Goal: Information Seeking & Learning: Understand process/instructions

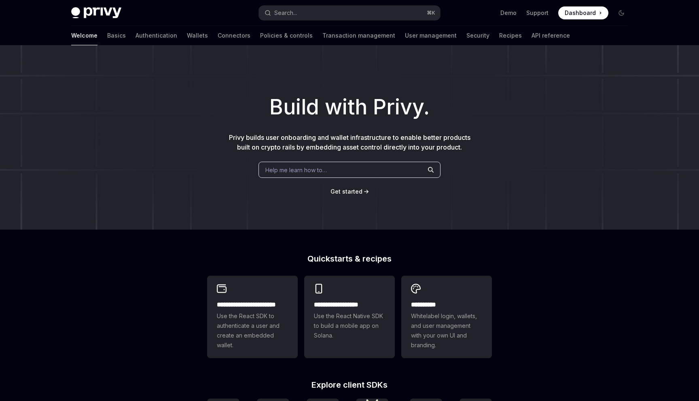
click at [292, 172] on span "Help me learn how to…" at bounding box center [296, 170] width 62 height 8
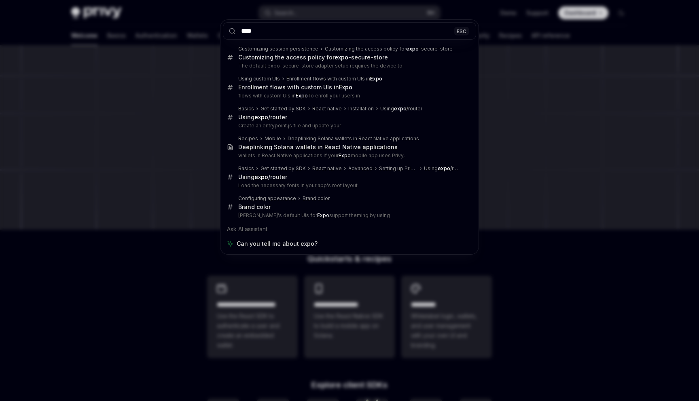
type input "****"
click at [176, 119] on div "**** ESC Customizing session persistence Customizing the access policy for expo…" at bounding box center [349, 200] width 699 height 401
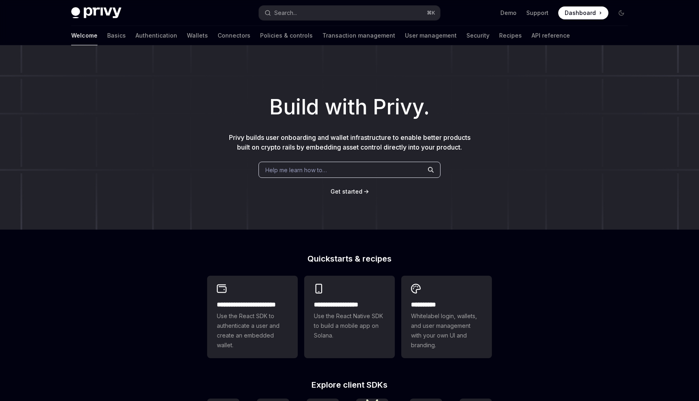
click at [89, 36] on div "Welcome Basics Authentication Wallets Connectors Policies & controls Transactio…" at bounding box center [320, 35] width 499 height 19
click at [107, 36] on link "Basics" at bounding box center [116, 35] width 19 height 19
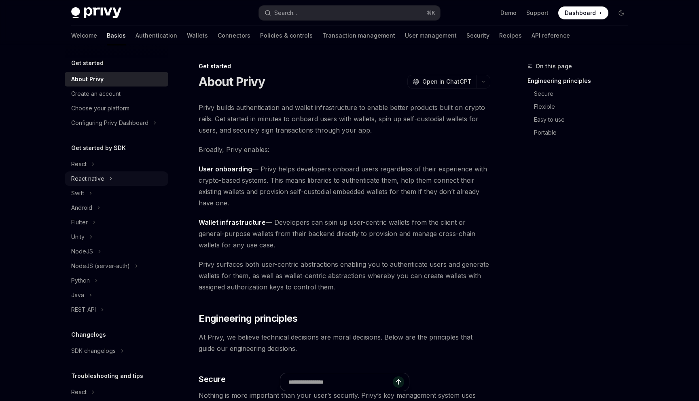
click at [80, 183] on div "React native" at bounding box center [87, 179] width 33 height 10
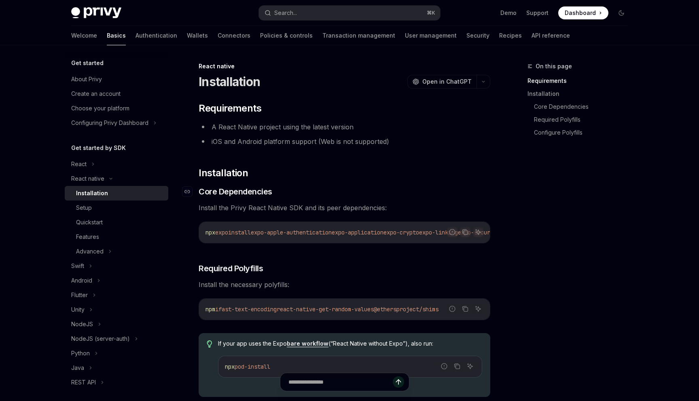
click at [343, 189] on h3 "​ Core Dependencies" at bounding box center [345, 191] width 292 height 11
click at [351, 194] on h3 "​ Core Dependencies" at bounding box center [345, 191] width 292 height 11
click at [464, 233] on icon "Copy the contents from the code block" at bounding box center [466, 233] width 4 height 4
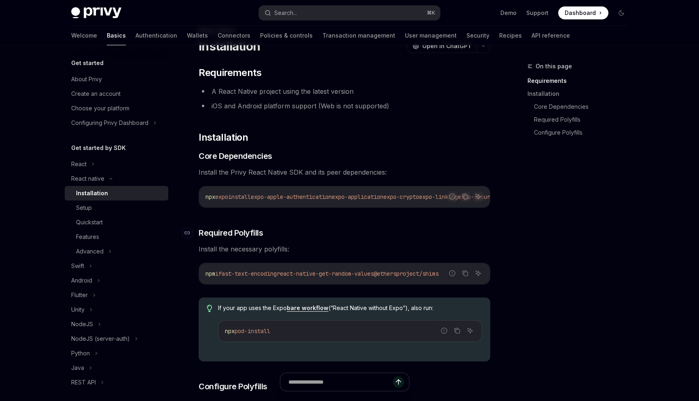
scroll to position [36, 0]
click at [469, 278] on button "Copy the contents from the code block" at bounding box center [465, 273] width 11 height 11
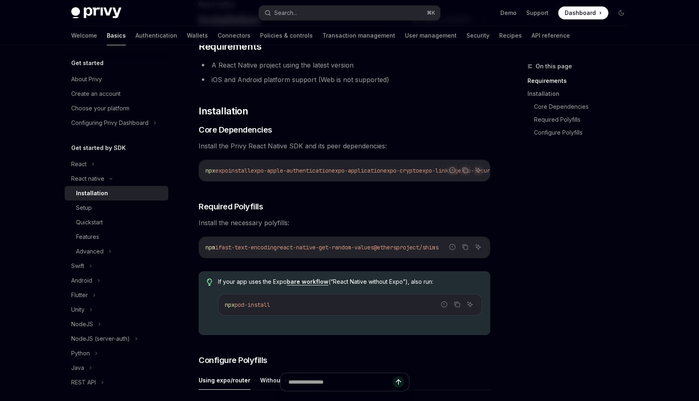
scroll to position [65, 0]
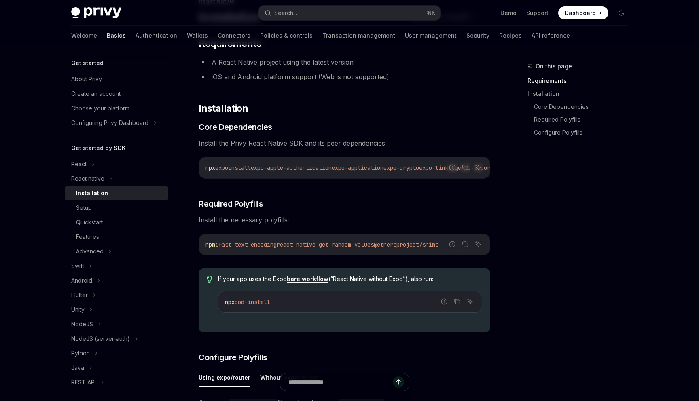
click at [295, 295] on div "Report incorrect code Copy Ask AI npx pod-install" at bounding box center [350, 302] width 264 height 22
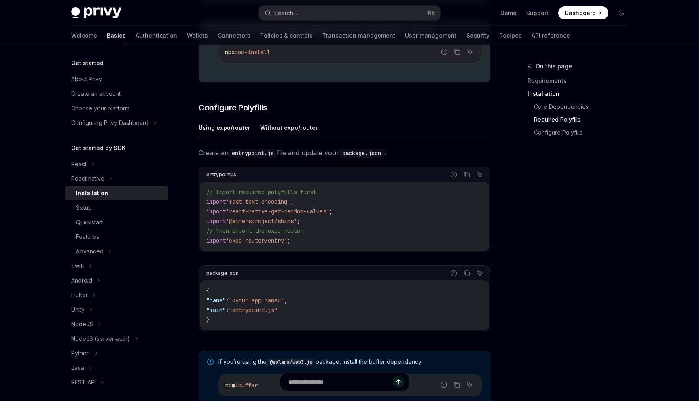
scroll to position [318, 0]
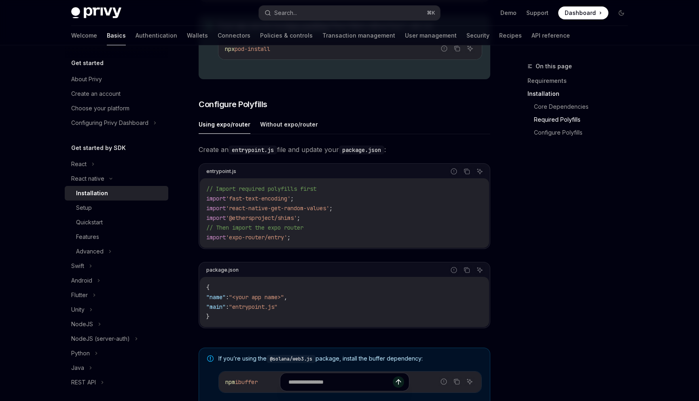
click at [338, 264] on div "Create an entrypoint.js file and update your package.json : entrypoint.js Repor…" at bounding box center [345, 242] width 292 height 197
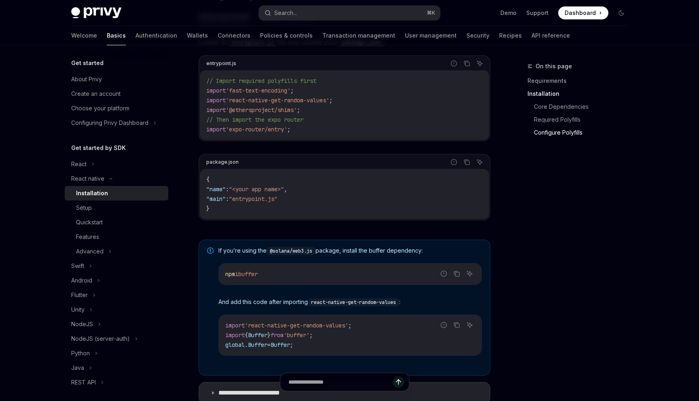
scroll to position [461, 0]
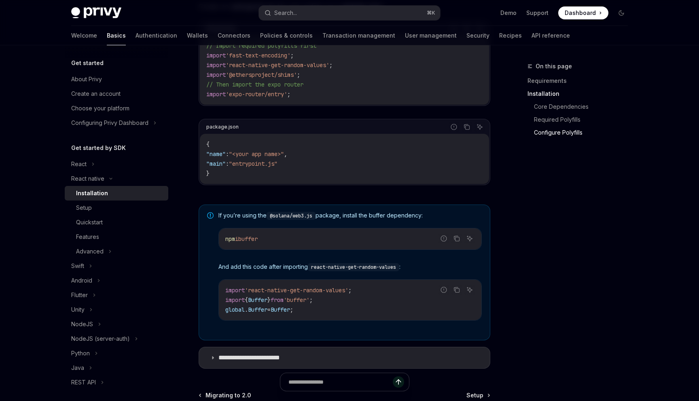
click at [289, 250] on div "npm i buffer" at bounding box center [350, 239] width 263 height 21
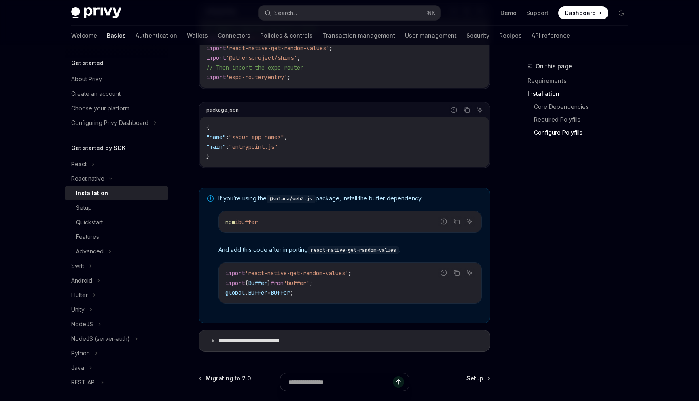
click at [230, 287] on span "import" at bounding box center [234, 283] width 19 height 7
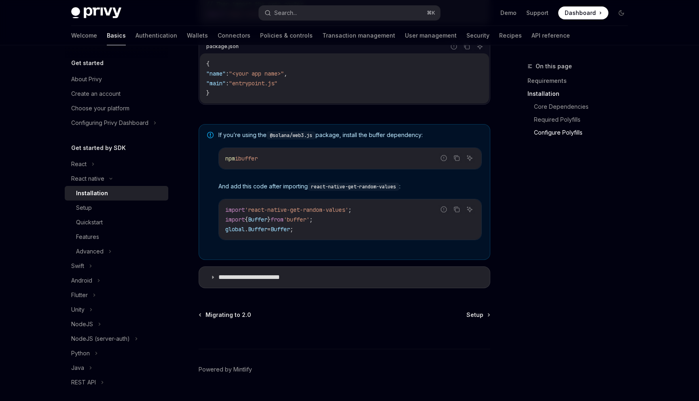
scroll to position [562, 0]
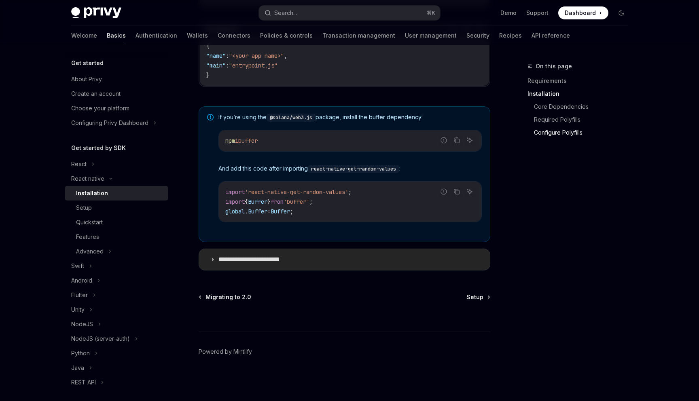
click at [282, 253] on summary "**********" at bounding box center [344, 259] width 291 height 21
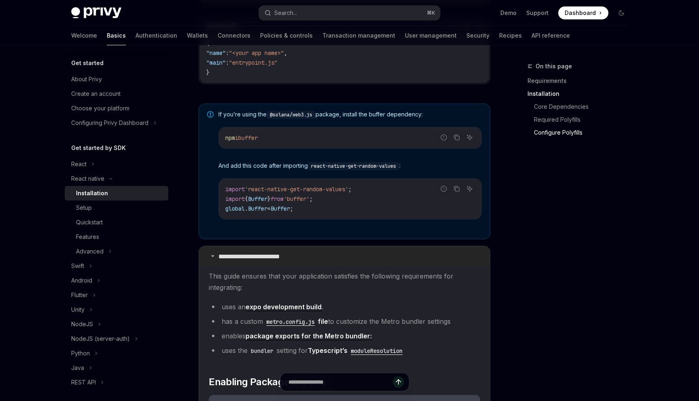
click at [282, 256] on p "**********" at bounding box center [257, 257] width 78 height 8
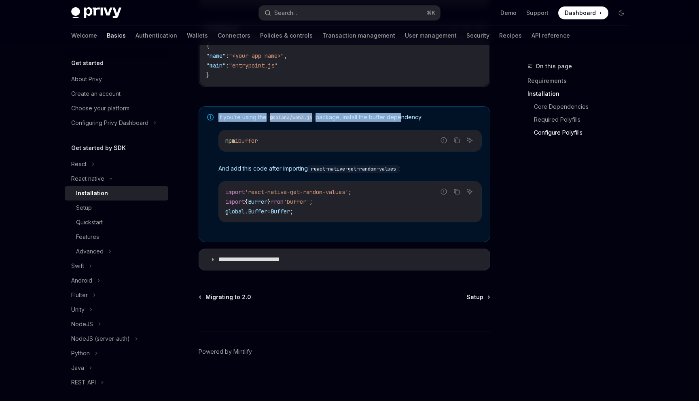
drag, startPoint x: 401, startPoint y: 111, endPoint x: 401, endPoint y: 116, distance: 4.9
click at [401, 116] on div "If you’re using the @solana/web3.js package, install the buffer dependency: Rep…" at bounding box center [345, 174] width 292 height 136
click at [401, 121] on span "If you’re using the @solana/web3.js package, install the buffer dependency:" at bounding box center [349, 117] width 263 height 8
click at [401, 125] on div "If you’re using the @solana/web3.js package, install the buffer dependency: Rep…" at bounding box center [349, 174] width 263 height 122
drag, startPoint x: 402, startPoint y: 108, endPoint x: 397, endPoint y: 109, distance: 5.7
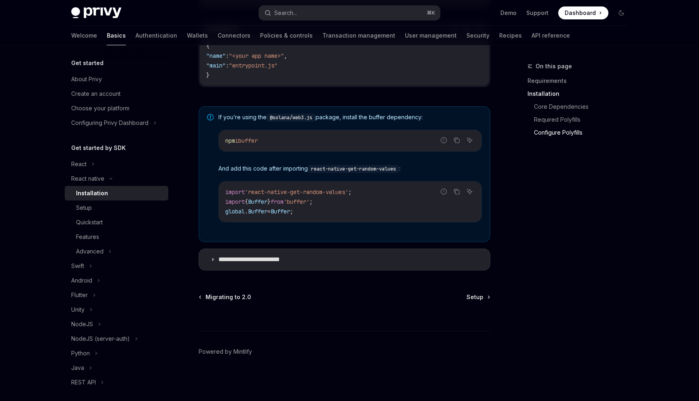
click at [403, 109] on div "If you’re using the @solana/web3.js package, install the buffer dependency: Rep…" at bounding box center [345, 174] width 292 height 136
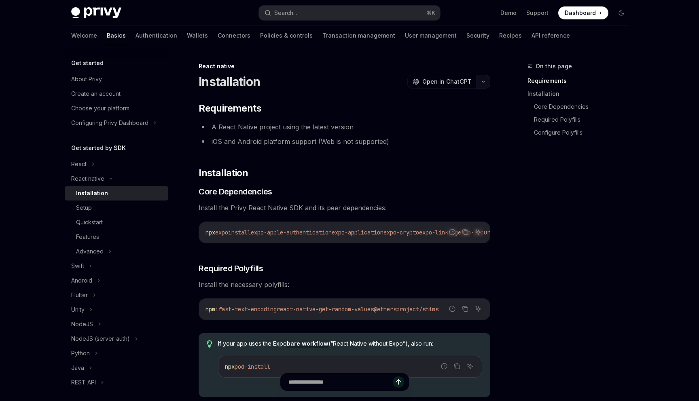
click at [482, 81] on icon "button" at bounding box center [484, 81] width 10 height 3
click at [482, 80] on icon "button" at bounding box center [484, 81] width 10 height 3
click at [423, 125] on li "A React Native project using the latest version" at bounding box center [345, 126] width 292 height 11
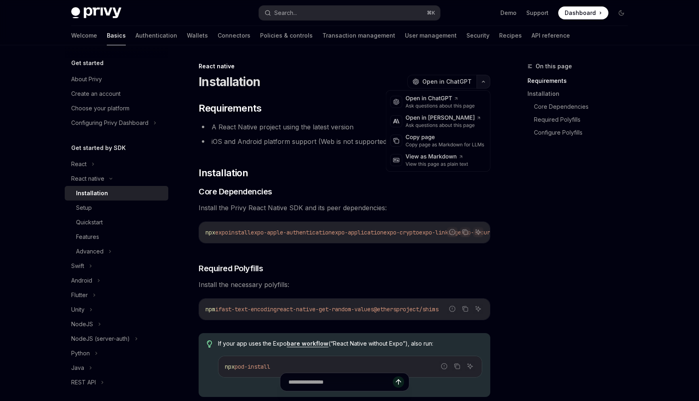
click at [480, 83] on icon "button" at bounding box center [484, 81] width 10 height 3
click at [455, 159] on div "View as Markdown" at bounding box center [437, 157] width 63 height 8
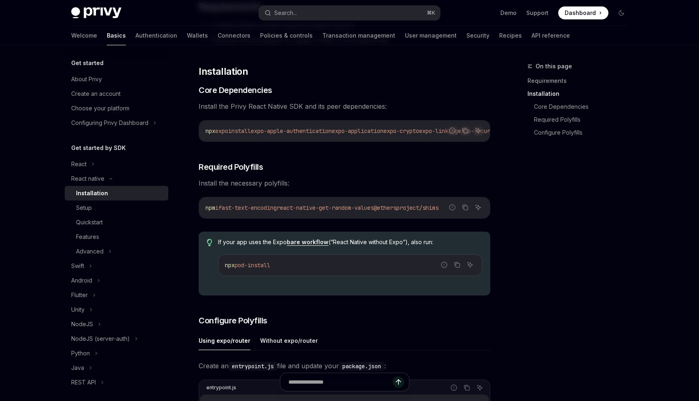
scroll to position [115, 0]
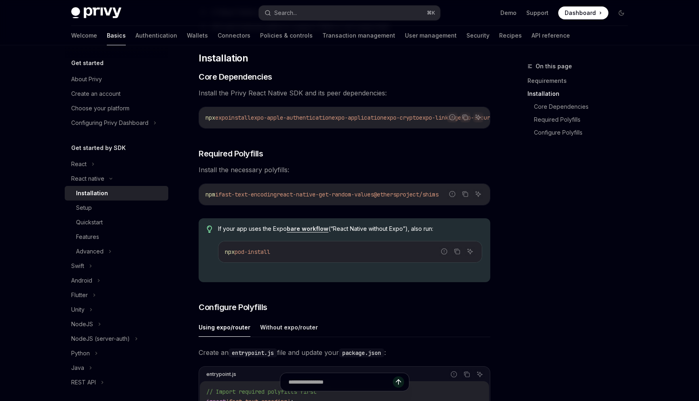
click at [426, 140] on div "​ Requirements A React Native project using the latest version iOS and Android …" at bounding box center [345, 351] width 292 height 728
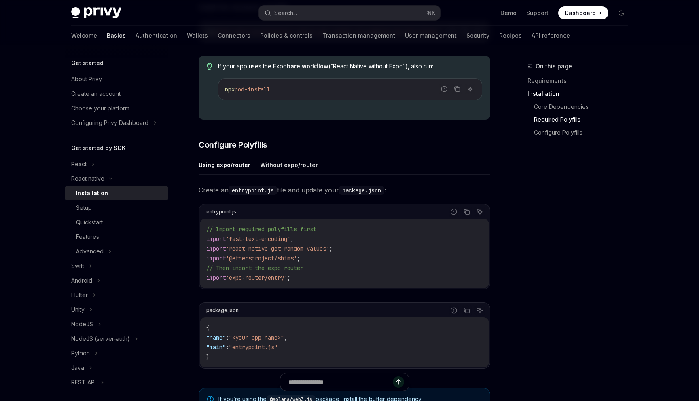
scroll to position [279, 0]
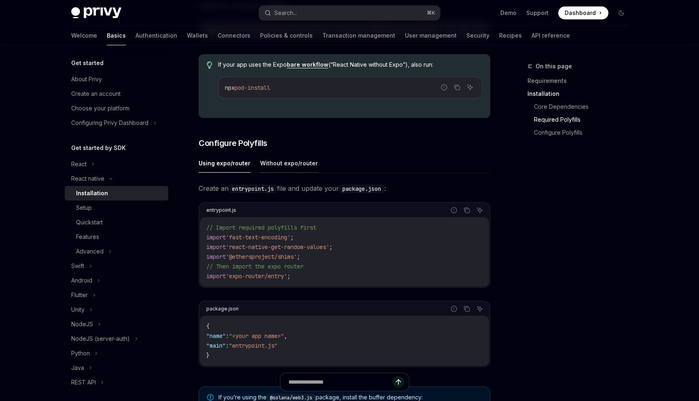
click at [266, 172] on button "Without expo/router" at bounding box center [289, 163] width 58 height 19
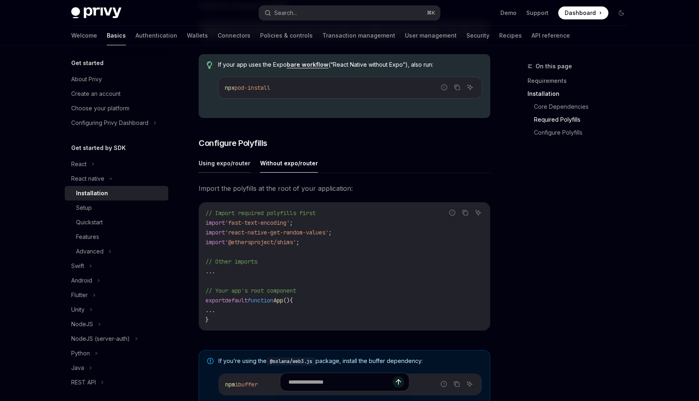
click at [229, 170] on button "Using expo/router" at bounding box center [225, 163] width 52 height 19
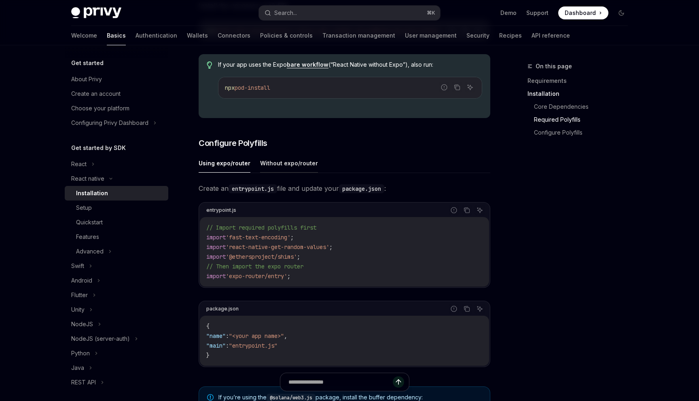
click at [278, 165] on button "Without expo/router" at bounding box center [289, 163] width 58 height 19
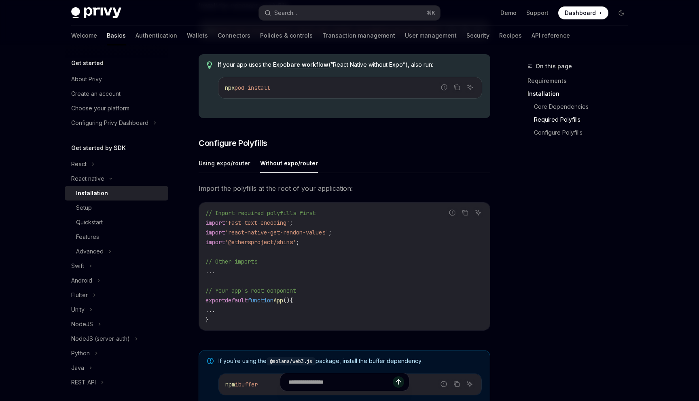
click at [282, 168] on button "Without expo/router" at bounding box center [289, 163] width 58 height 19
click at [233, 172] on button "Using expo/router" at bounding box center [225, 163] width 52 height 19
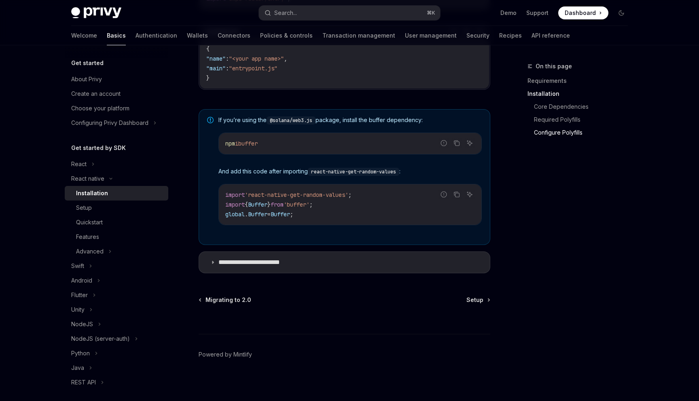
scroll to position [562, 0]
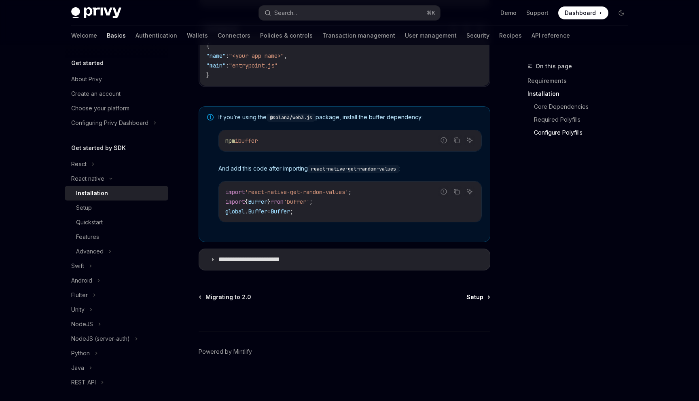
click at [471, 296] on span "Setup" at bounding box center [475, 297] width 17 height 8
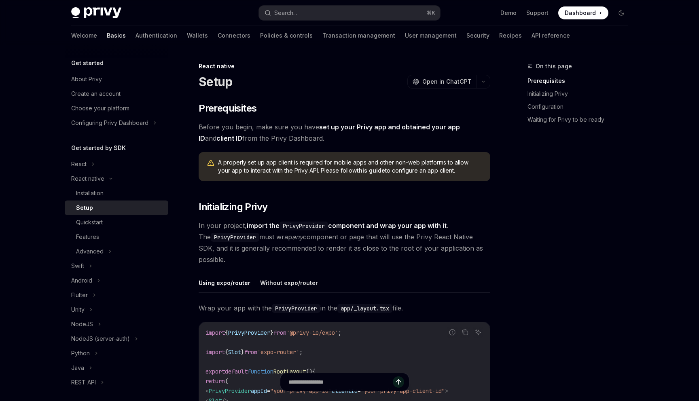
type textarea "*"
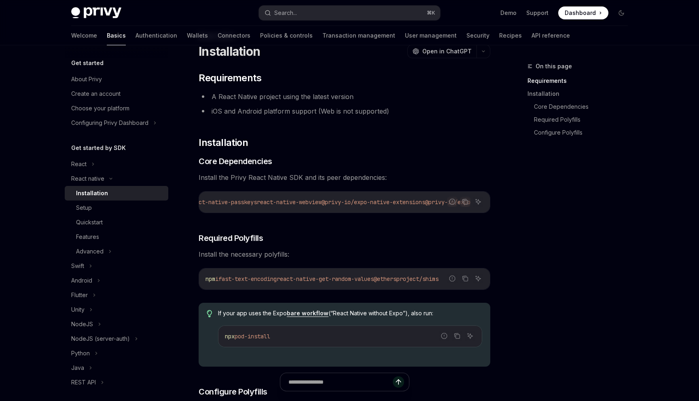
scroll to position [0, 449]
click at [544, 253] on div "On this page Requirements Installation Core Dependencies Required Polyfills Con…" at bounding box center [572, 232] width 123 height 340
drag, startPoint x: 422, startPoint y: 202, endPoint x: 472, endPoint y: 206, distance: 50.3
click at [472, 206] on code "npx expo install expo-apple-authentication expo-application expo-crypto expo-li…" at bounding box center [160, 202] width 660 height 10
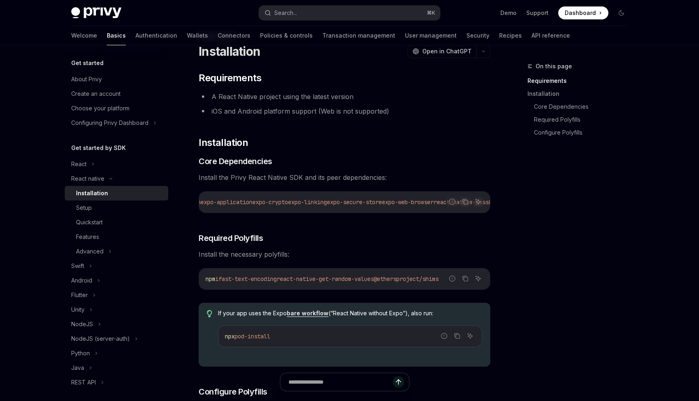
scroll to position [0, 0]
click at [468, 203] on icon "Copy the contents from the code block" at bounding box center [466, 203] width 4 height 4
drag, startPoint x: 244, startPoint y: 195, endPoint x: 242, endPoint y: 182, distance: 13.1
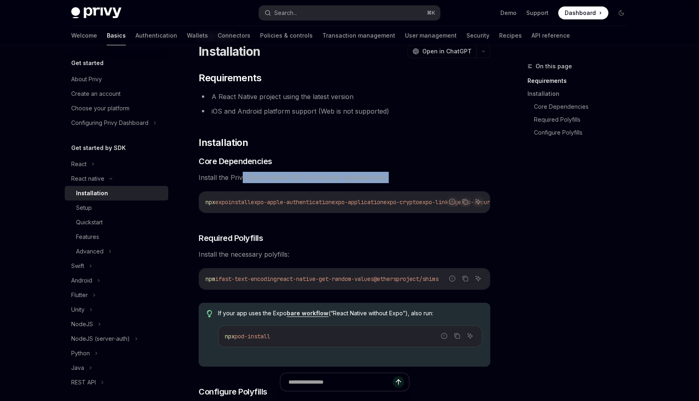
click at [242, 182] on span "Install the Privy React Native SDK and its peer dependencies:" at bounding box center [345, 177] width 292 height 11
drag, startPoint x: 369, startPoint y: 182, endPoint x: 369, endPoint y: 187, distance: 5.3
click at [370, 182] on span "Install the Privy React Native SDK and its peer dependencies:" at bounding box center [345, 177] width 292 height 11
click at [322, 19] on button "Search... ⌘ K" at bounding box center [349, 13] width 181 height 15
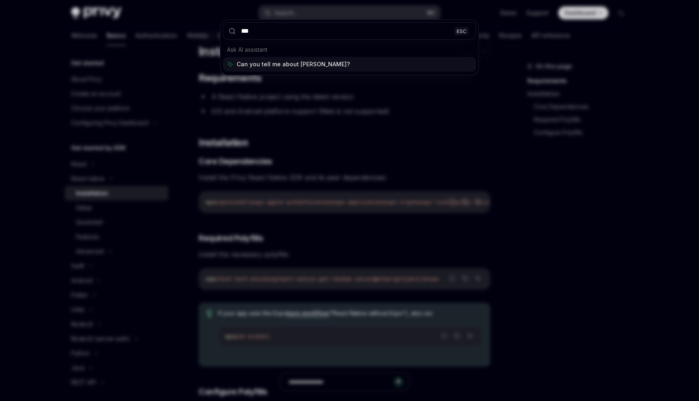
type input "****"
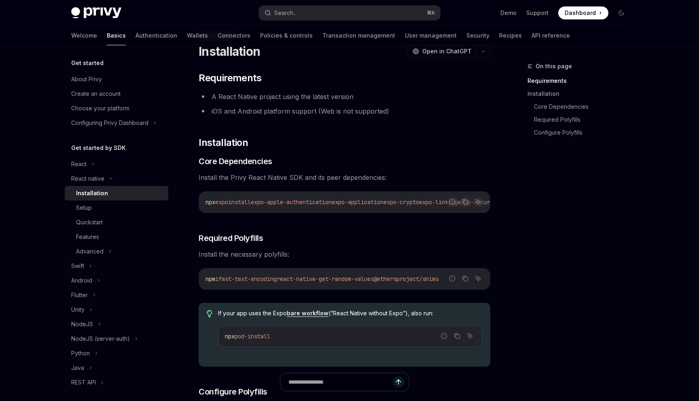
type textarea "*"
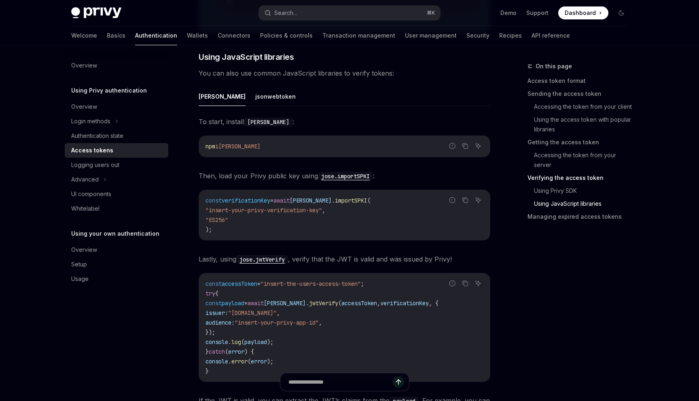
scroll to position [1811, 0]
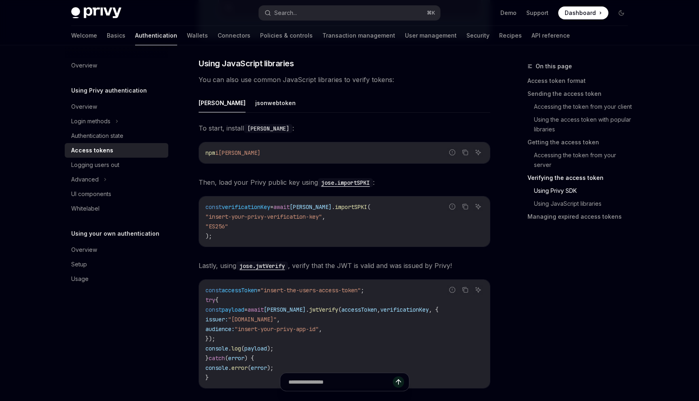
click at [274, 124] on div "[PERSON_NAME] To start, install [PERSON_NAME] : Report incorrect code Copy Ask …" at bounding box center [345, 268] width 292 height 350
click at [314, 12] on button "Search... ⌘ K" at bounding box center [349, 13] width 181 height 15
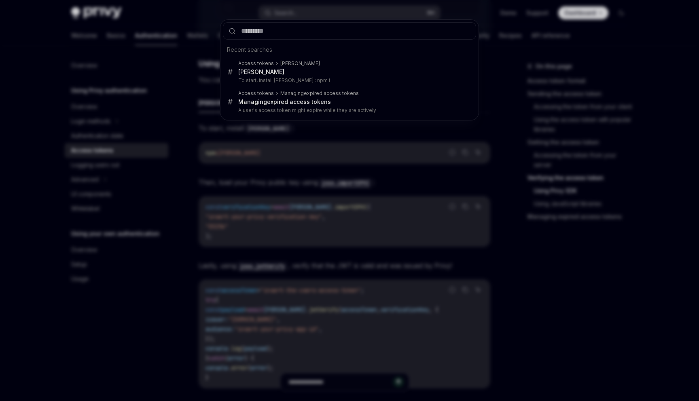
click at [283, 149] on div "Recent searches Access tokens [PERSON_NAME] To start, install [PERSON_NAME] : n…" at bounding box center [349, 200] width 699 height 401
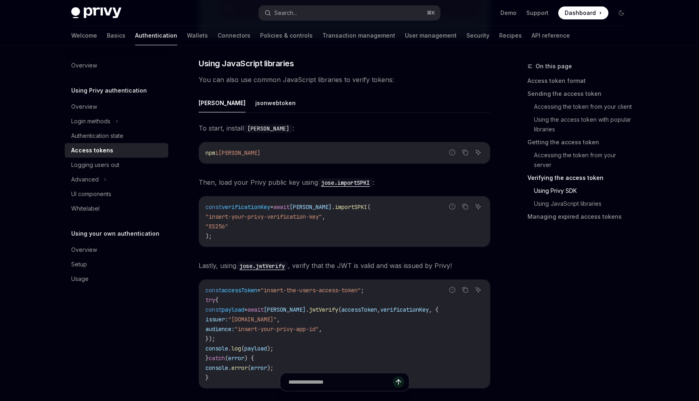
click at [390, 156] on code "npm i [PERSON_NAME]" at bounding box center [345, 153] width 278 height 10
click at [341, 9] on button "Search... ⌘ K" at bounding box center [349, 13] width 181 height 15
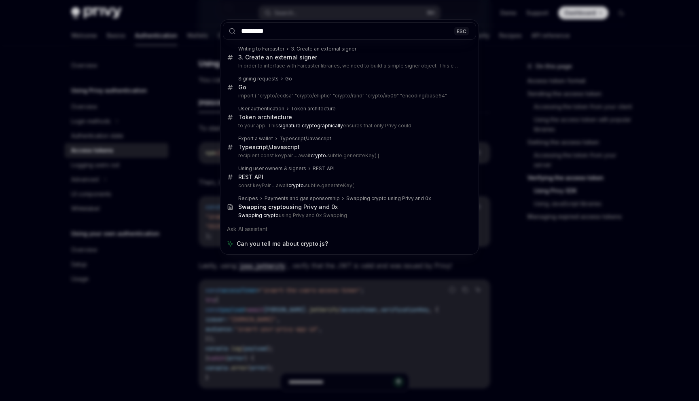
click at [317, 33] on input "*********" at bounding box center [349, 30] width 253 height 17
type input "*********"
click at [316, 18] on div "********* ESC Writing to [GEOGRAPHIC_DATA] 3. Create an external signer 3. Crea…" at bounding box center [349, 200] width 699 height 401
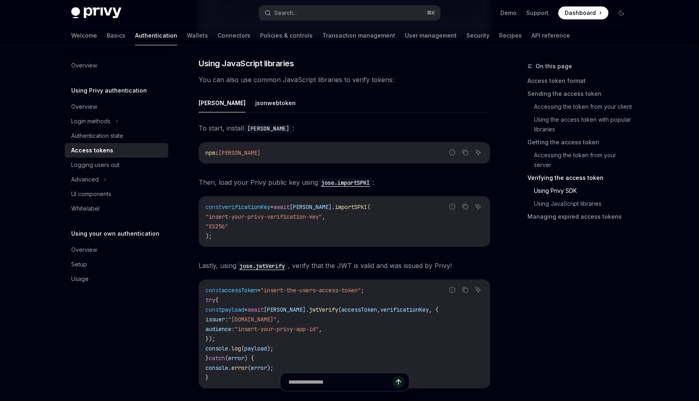
drag, startPoint x: 330, startPoint y: 12, endPoint x: 276, endPoint y: -13, distance: 58.8
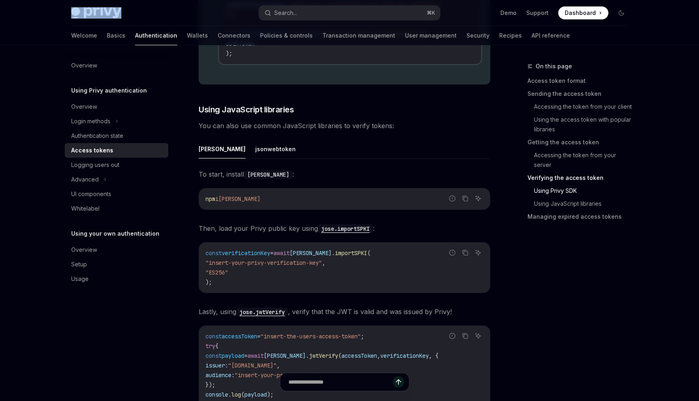
scroll to position [1763, 0]
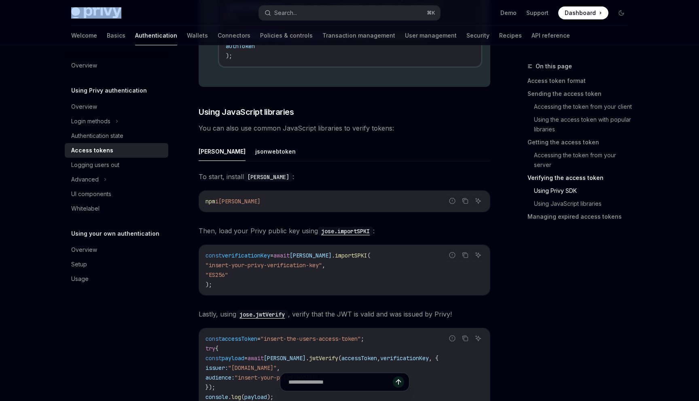
drag, startPoint x: 121, startPoint y: 8, endPoint x: 139, endPoint y: 5, distance: 18.0
click at [139, 5] on div "Privy Docs home page Search... ⌘ K Demo Support Dashboard Dashboard Search..." at bounding box center [349, 13] width 557 height 26
click at [145, 13] on div "Privy Docs home page" at bounding box center [161, 12] width 181 height 11
click at [160, 12] on div "Privy Docs home page" at bounding box center [161, 12] width 181 height 11
click at [168, 12] on div "Privy Docs home page" at bounding box center [161, 12] width 181 height 11
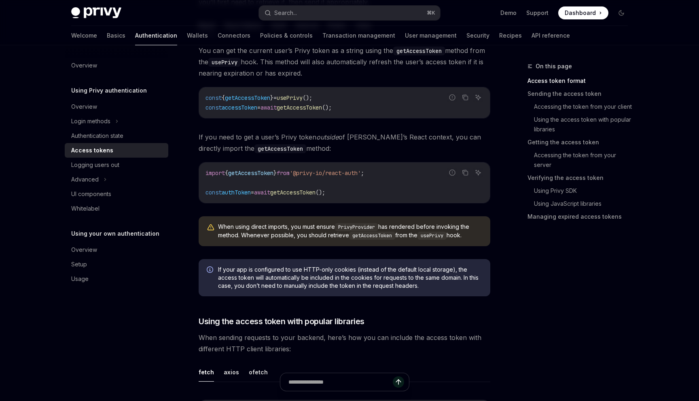
scroll to position [0, 0]
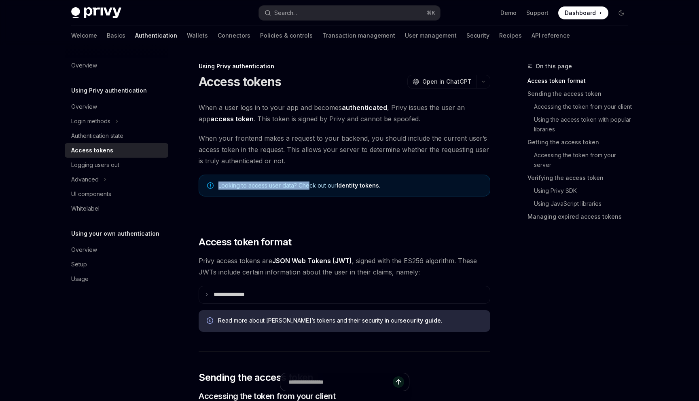
drag, startPoint x: 309, startPoint y: 185, endPoint x: 318, endPoint y: 157, distance: 28.9
click at [318, 157] on span "When your frontend makes a request to your backend, you should include the curr…" at bounding box center [345, 150] width 292 height 34
click at [322, 80] on div "Access tokens OpenAI Open in ChatGPT" at bounding box center [345, 81] width 292 height 15
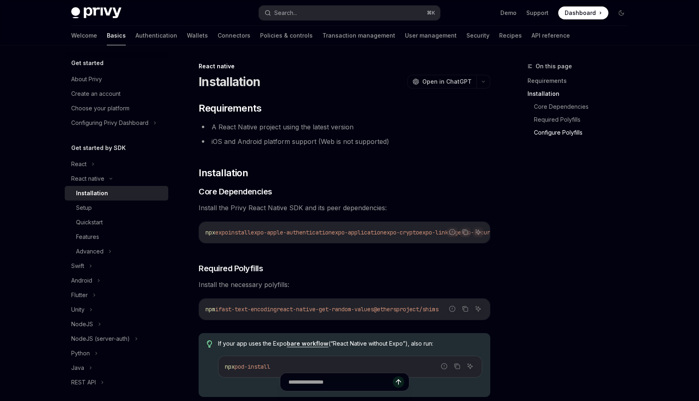
scroll to position [760, 0]
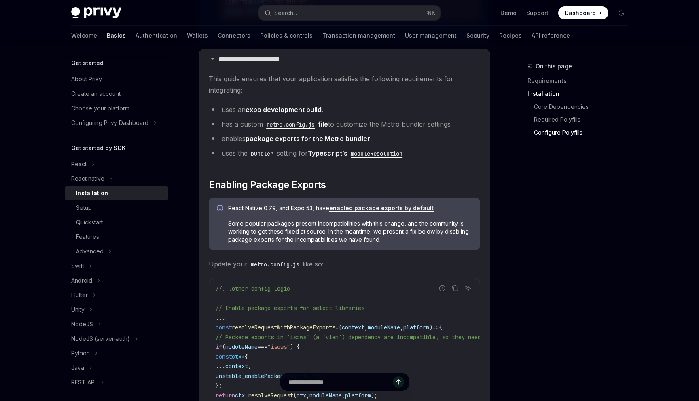
click at [303, 85] on span "This guide ensures that your application satisfies the following requirements f…" at bounding box center [345, 84] width 272 height 23
drag, startPoint x: 303, startPoint y: 91, endPoint x: 302, endPoint y: 97, distance: 5.7
click at [302, 92] on span "This guide ensures that your application satisfies the following requirements f…" at bounding box center [345, 84] width 272 height 23
click at [349, 115] on li "uses an expo development build ." at bounding box center [345, 109] width 272 height 11
click at [328, 124] on link "metro.config.js file" at bounding box center [295, 124] width 65 height 8
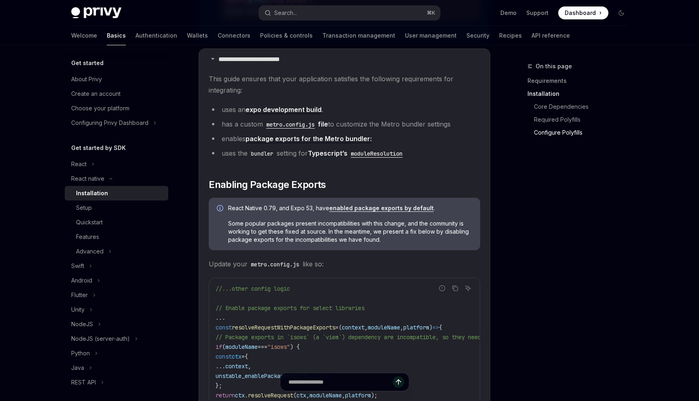
click at [424, 96] on span "This guide ensures that your application satisfies the following requirements f…" at bounding box center [345, 84] width 272 height 23
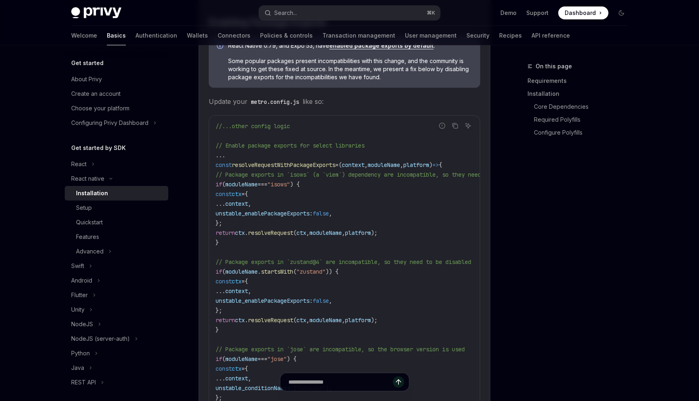
scroll to position [927, 0]
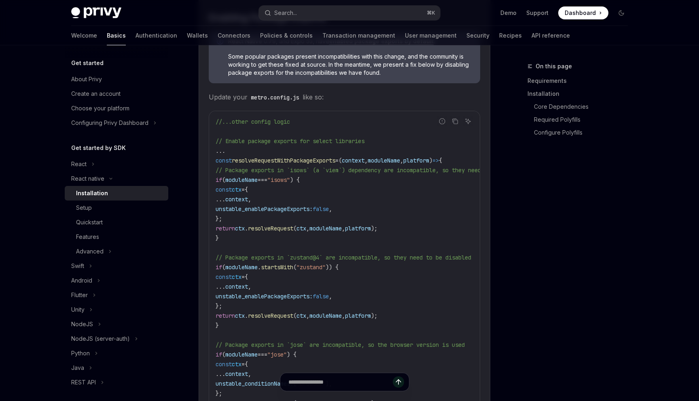
click at [214, 161] on div "//...other config logic // Enable package exports for select libraries ... cons…" at bounding box center [344, 354] width 271 height 487
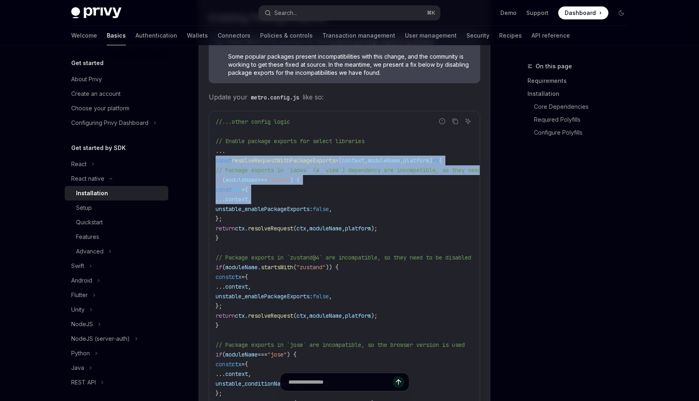
drag, startPoint x: 214, startPoint y: 162, endPoint x: 291, endPoint y: 199, distance: 85.1
click at [291, 199] on div "//...other config logic // Enable package exports for select libraries ... cons…" at bounding box center [344, 354] width 271 height 487
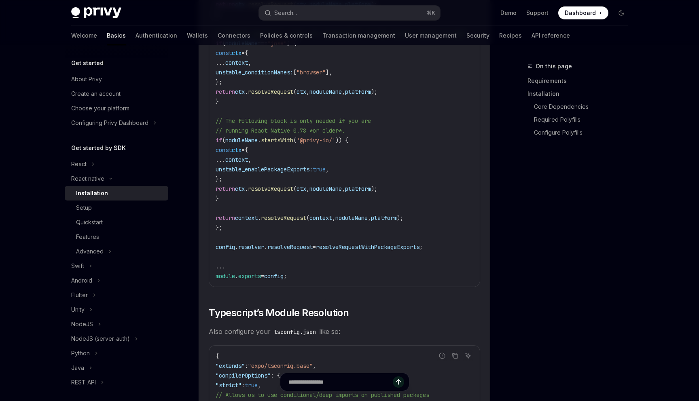
scroll to position [1242, 0]
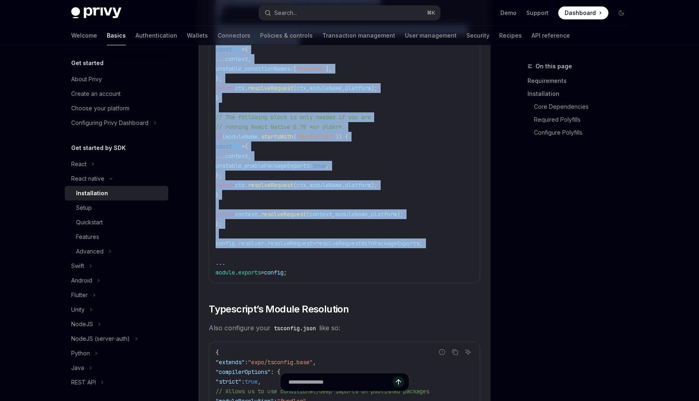
click at [350, 255] on code "//...other config logic // Enable package exports for select libraries ... cons…" at bounding box center [382, 40] width 333 height 476
copy code "const resolveRequestWithPackageExports = ( context , moduleName , platform ) =>…"
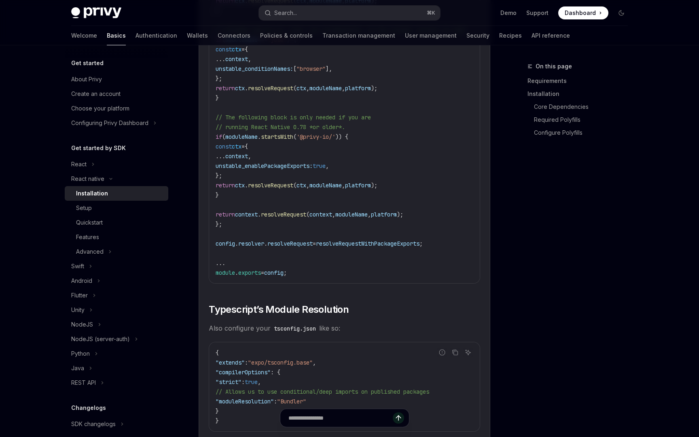
type textarea "*"
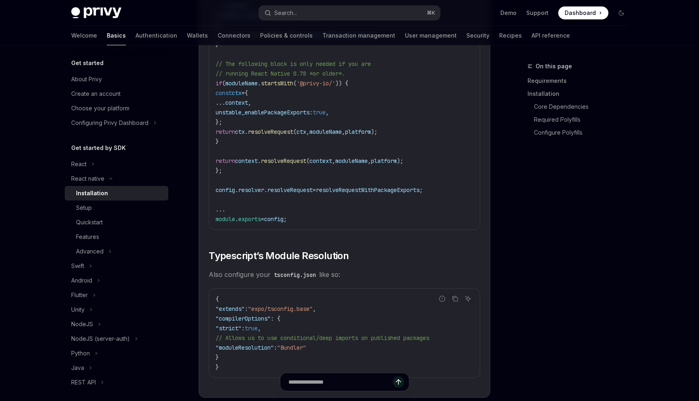
scroll to position [1343, 0]
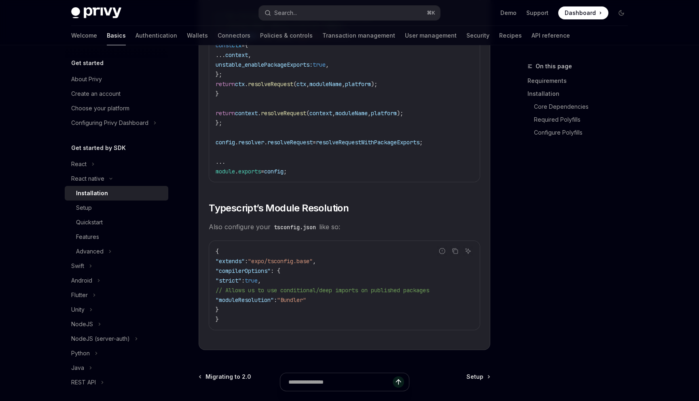
click at [377, 229] on span "Also configure your tsconfig.json like so:" at bounding box center [345, 226] width 272 height 11
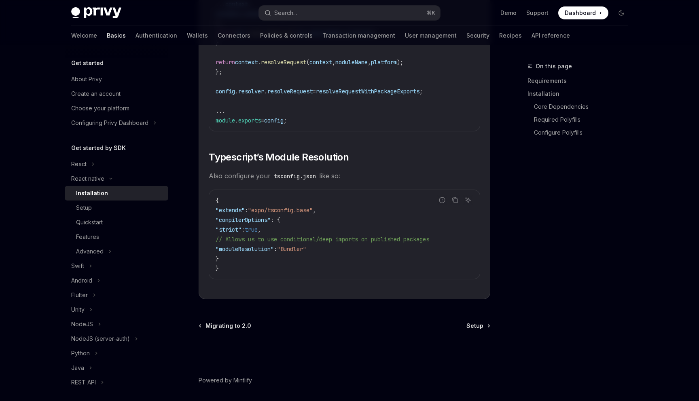
scroll to position [1399, 0]
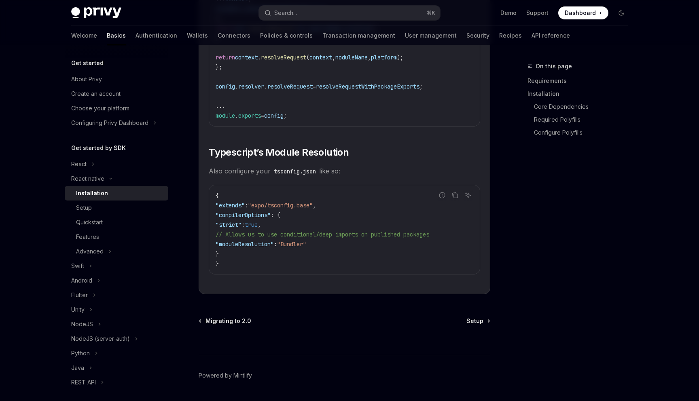
drag, startPoint x: 237, startPoint y: 258, endPoint x: 224, endPoint y: 223, distance: 37.8
click at [224, 223] on code "{ "extends" : "expo/tsconfig.base" , "compilerOptions" : { "strict" : true , //…" at bounding box center [345, 230] width 258 height 78
click at [224, 219] on span ""compilerOptions"" at bounding box center [243, 215] width 55 height 7
copy code ""compilerOptions" : { "strict" : true , // Allows us to use conditional/deep im…"
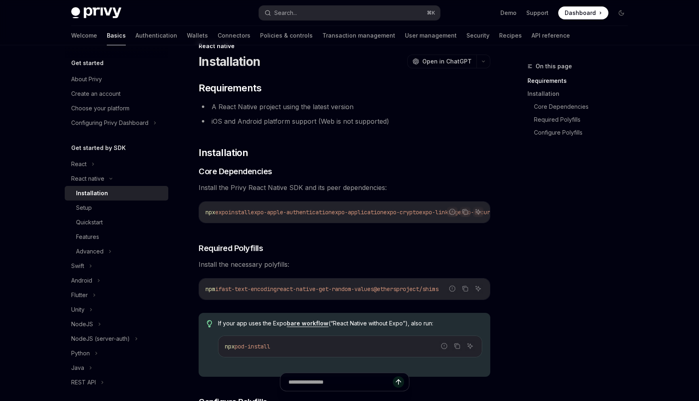
scroll to position [0, 0]
